Goal: Navigation & Orientation: Find specific page/section

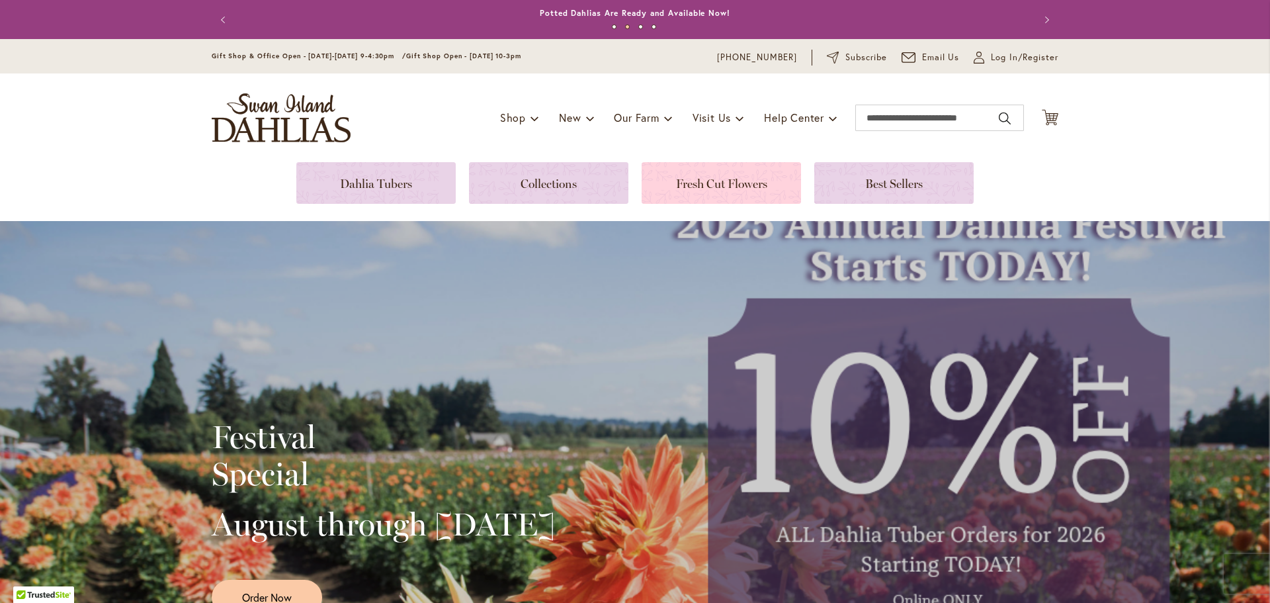
click at [702, 188] on link at bounding box center [721, 183] width 159 height 42
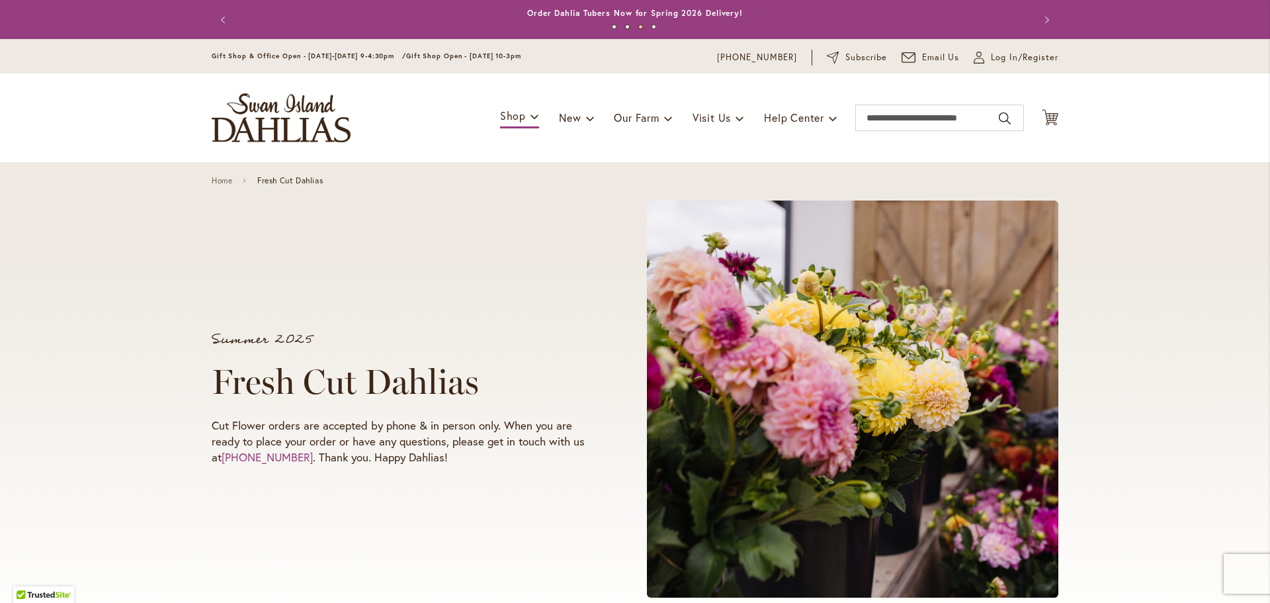
click at [300, 118] on img "store logo" at bounding box center [281, 117] width 139 height 49
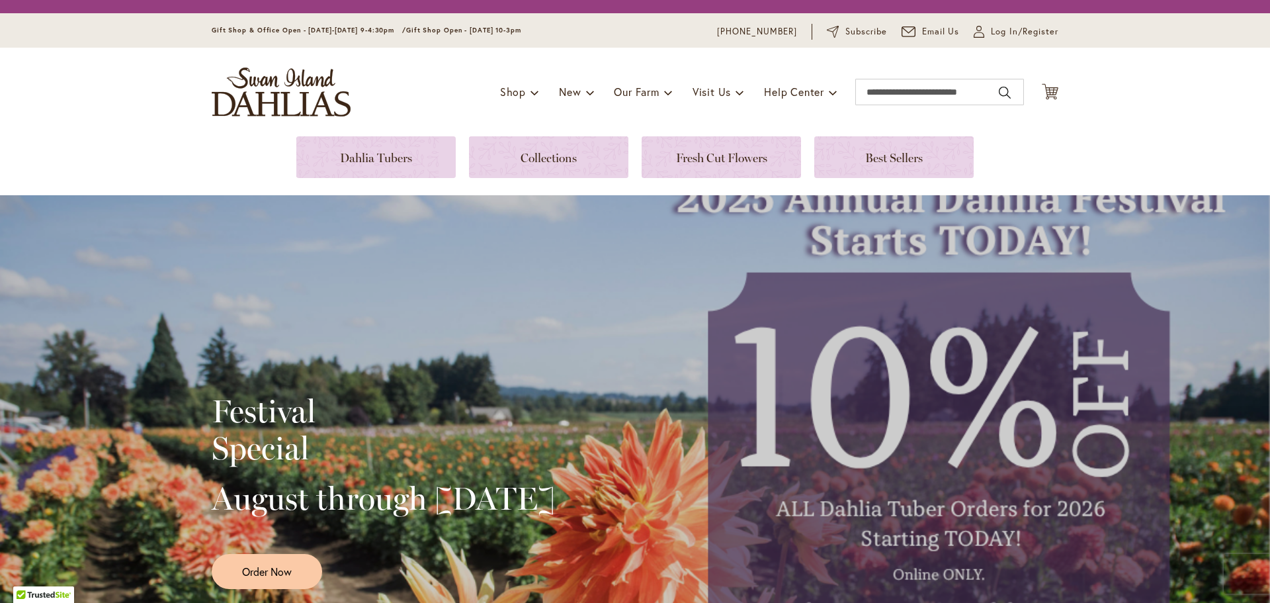
scroll to position [158, 0]
